Goal: Navigation & Orientation: Find specific page/section

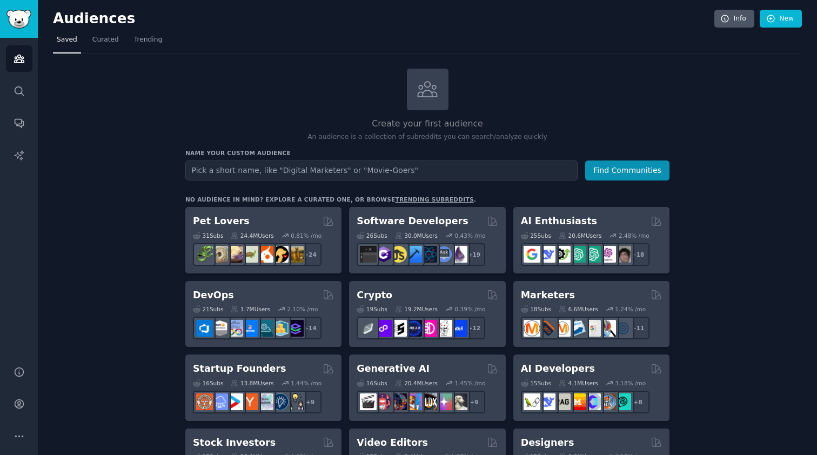
click at [737, 22] on link "Info" at bounding box center [735, 19] width 40 height 18
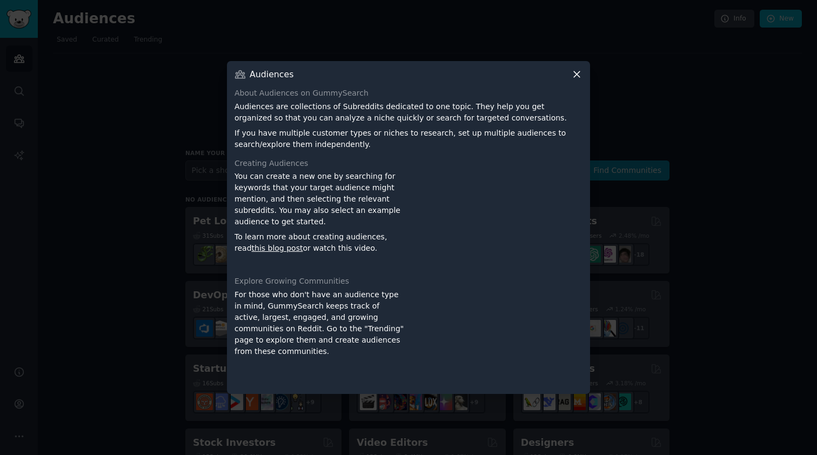
click at [571, 76] on icon at bounding box center [576, 74] width 11 height 11
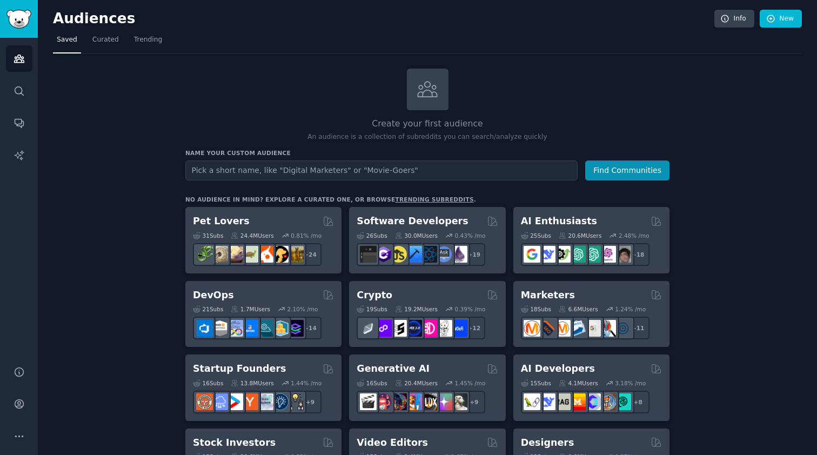
scroll to position [7, 0]
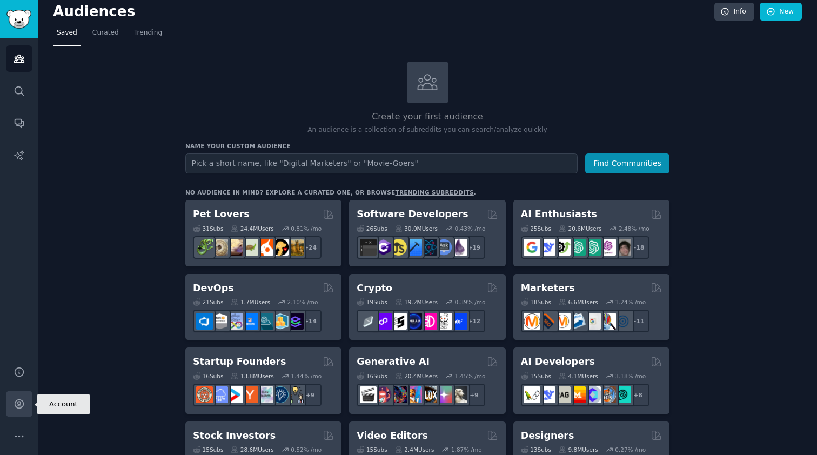
click at [22, 399] on icon "Sidebar" at bounding box center [19, 403] width 11 height 11
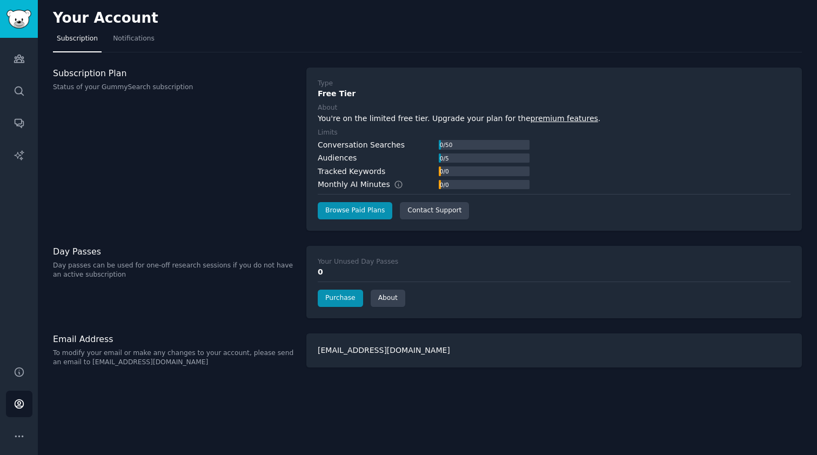
click at [24, 318] on div "Audiences Search Conversations AI Reports" at bounding box center [19, 195] width 38 height 315
click at [248, 162] on div "Subscription Plan Status of your GummySearch subscription" at bounding box center [174, 149] width 242 height 163
click at [214, 204] on div "Subscription Plan Status of your GummySearch subscription" at bounding box center [174, 149] width 242 height 163
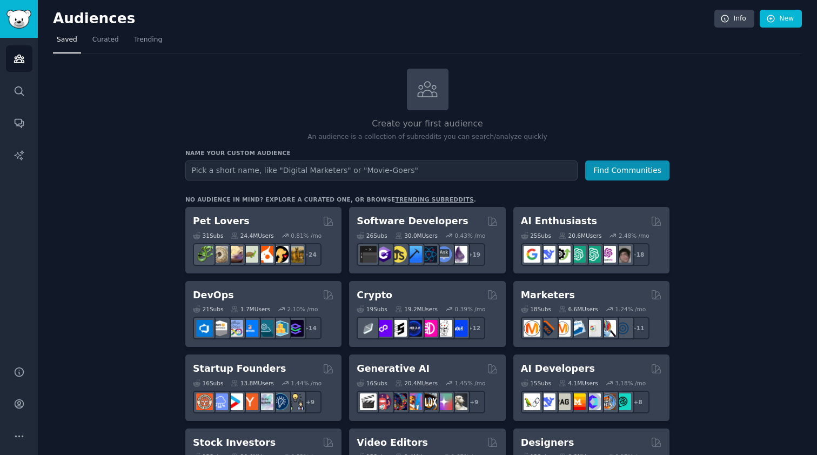
click at [537, 95] on div "Create your first audience An audience is a collection of subreddits you can se…" at bounding box center [427, 106] width 484 height 74
